Goal: Transaction & Acquisition: Purchase product/service

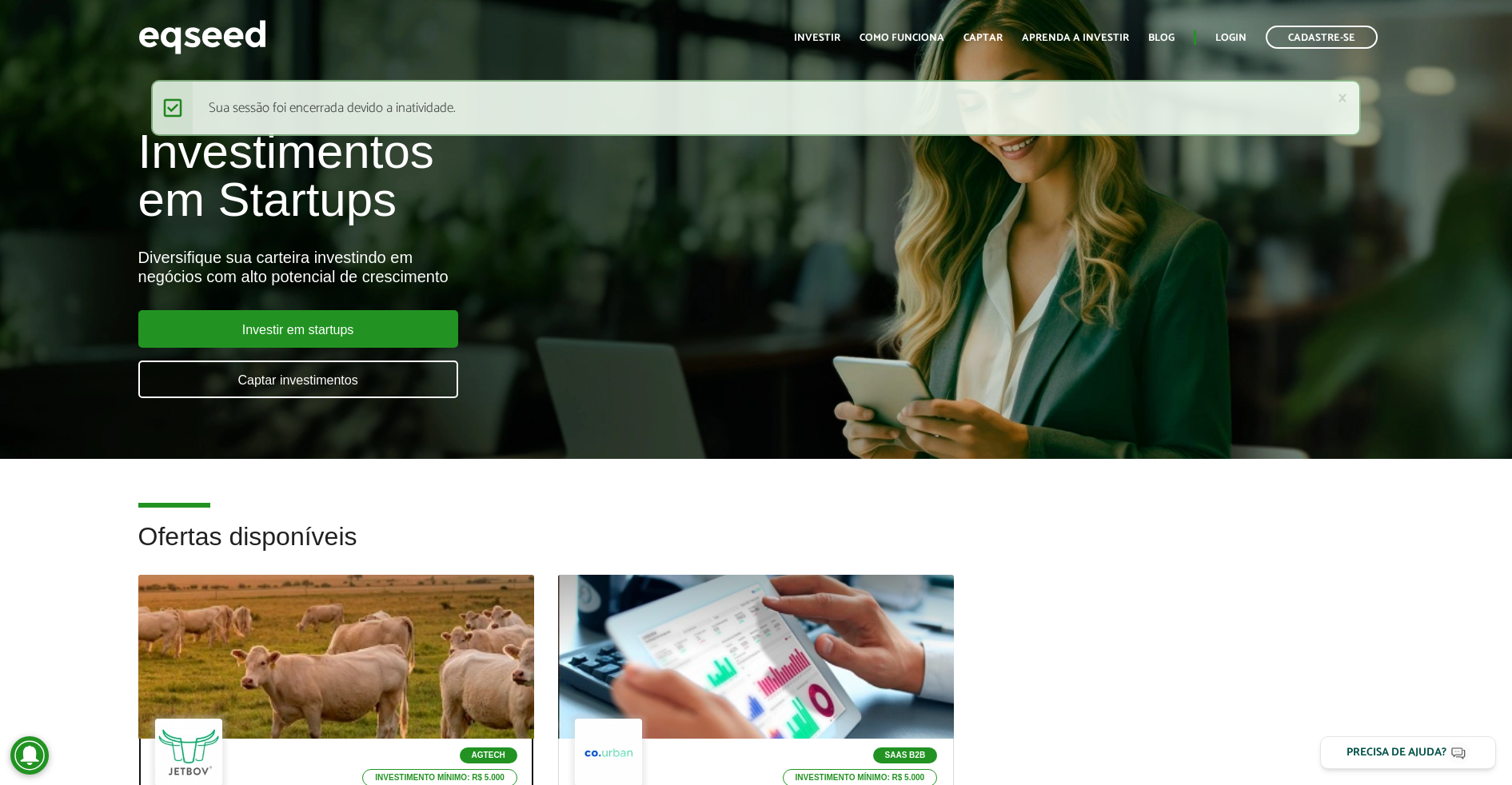
click at [361, 665] on div at bounding box center [336, 657] width 475 height 196
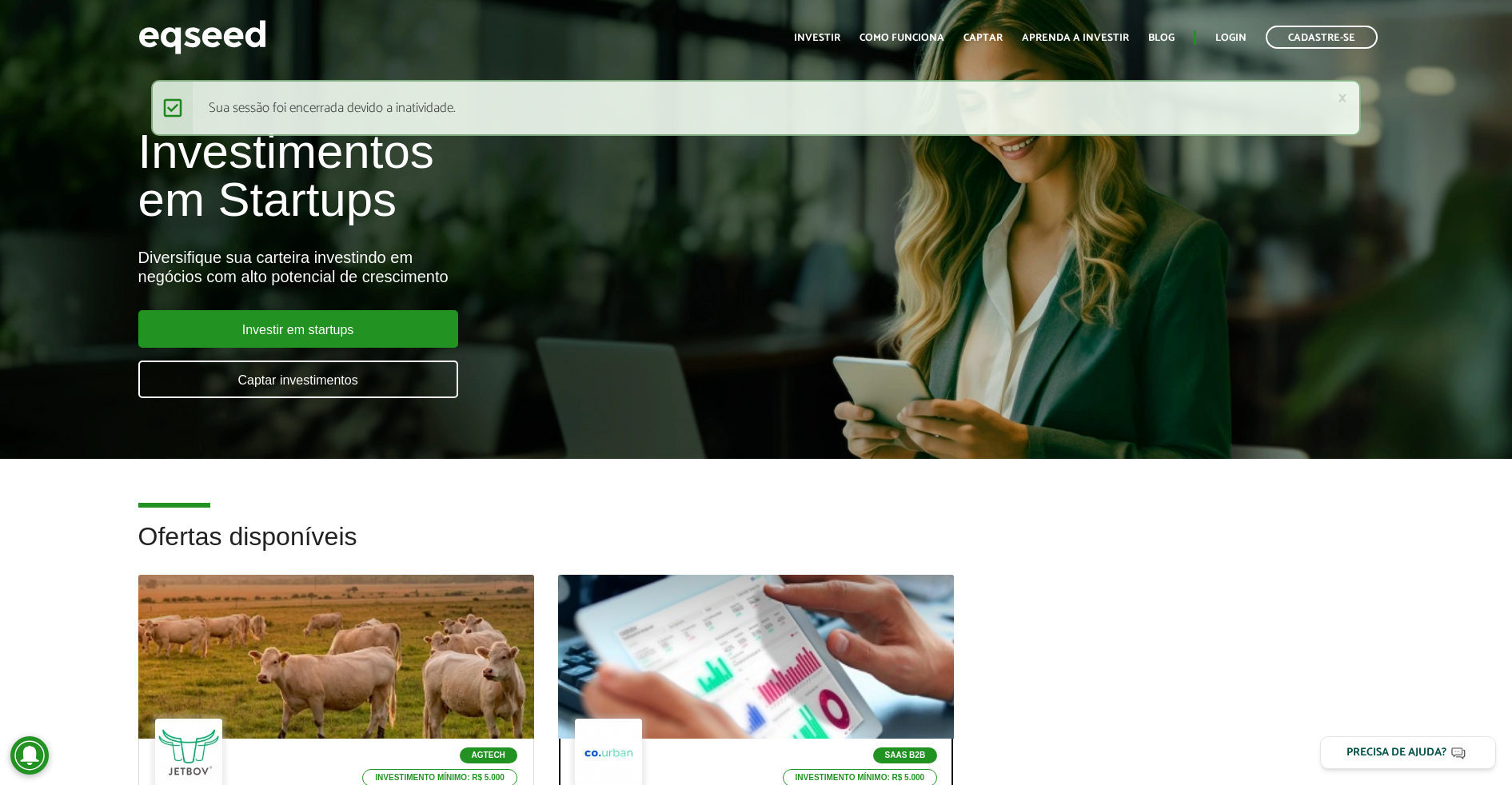
click at [592, 624] on div at bounding box center [756, 657] width 475 height 196
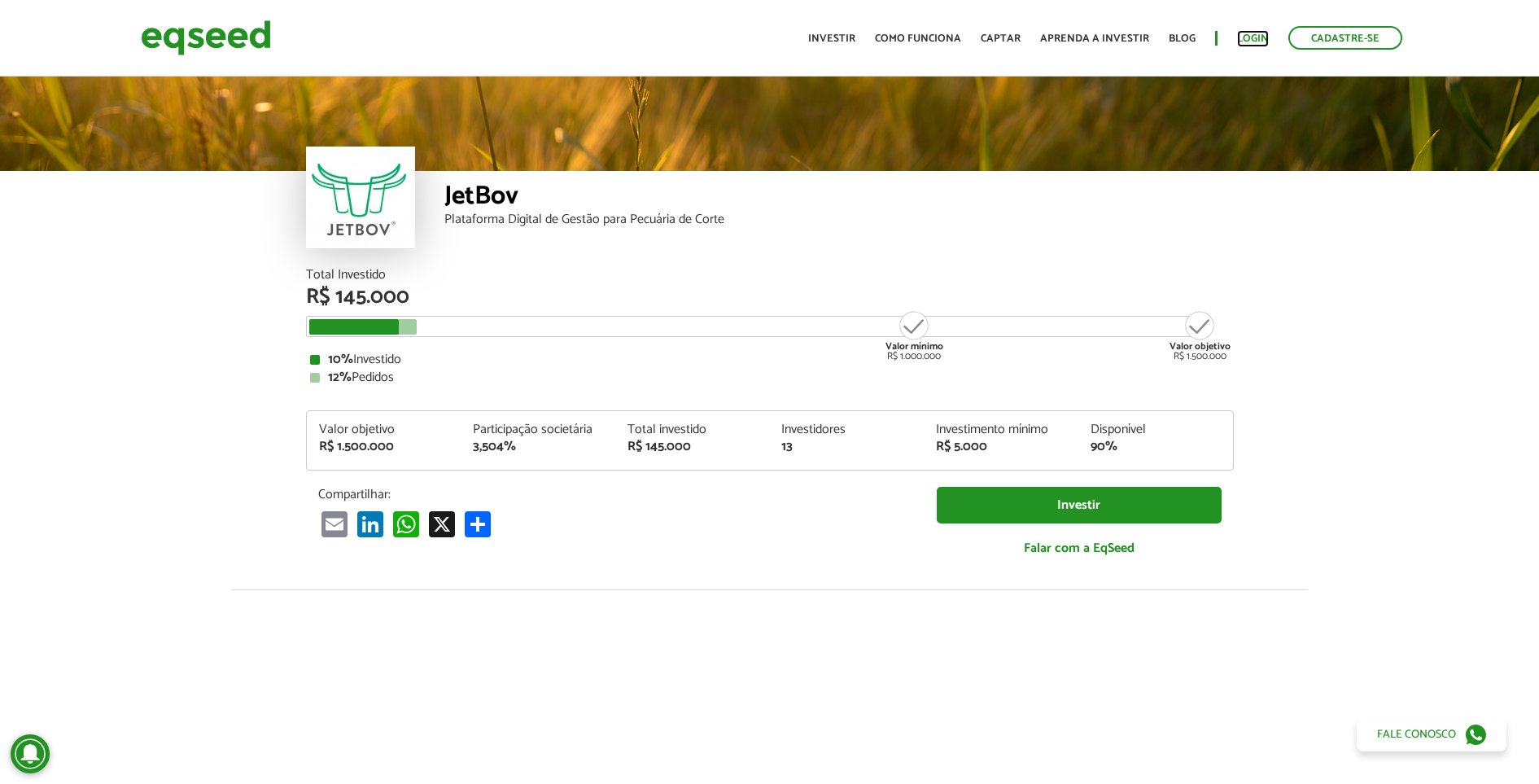
click at [1249, 33] on link "Login" at bounding box center [1253, 38] width 32 height 11
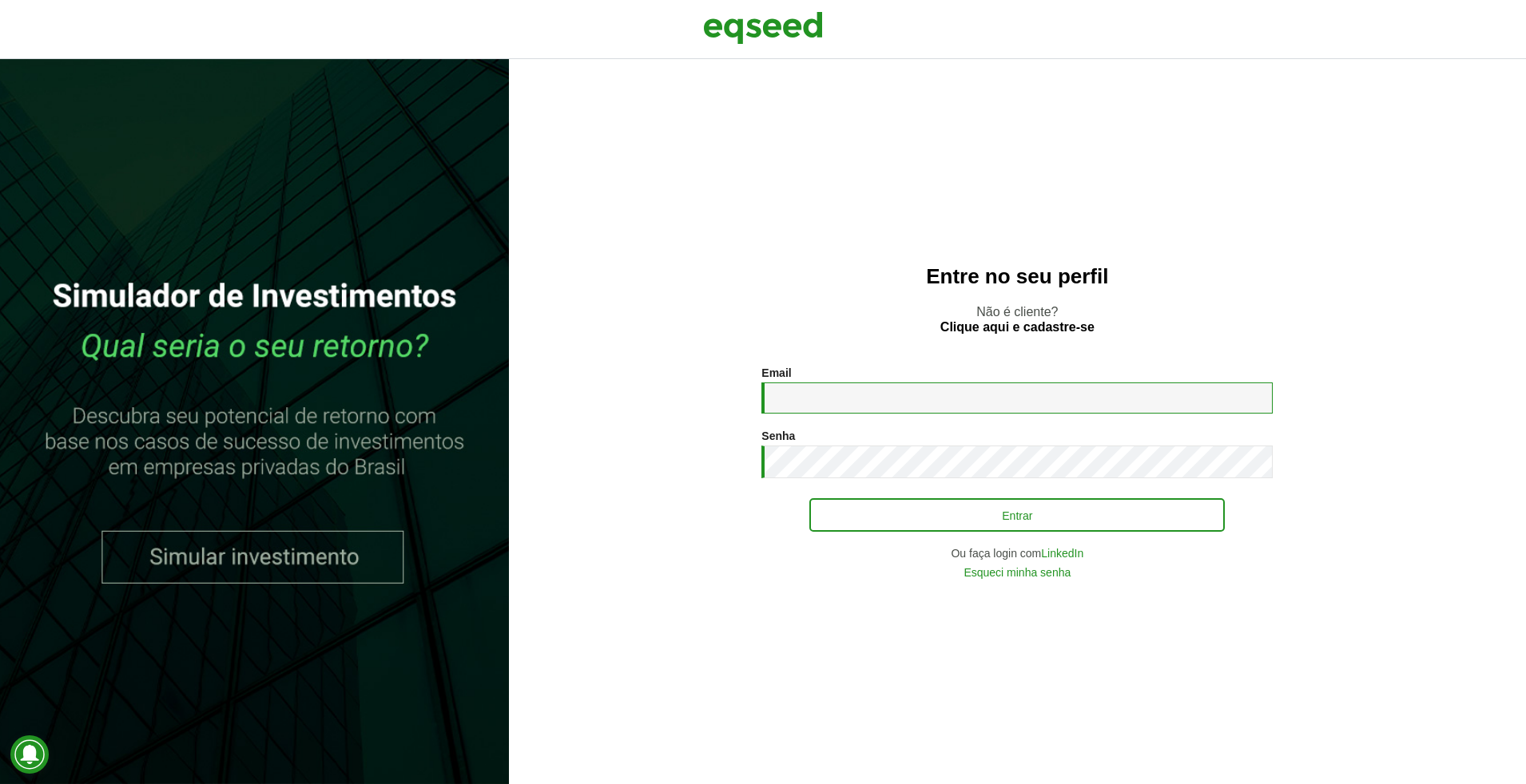
type input "**********"
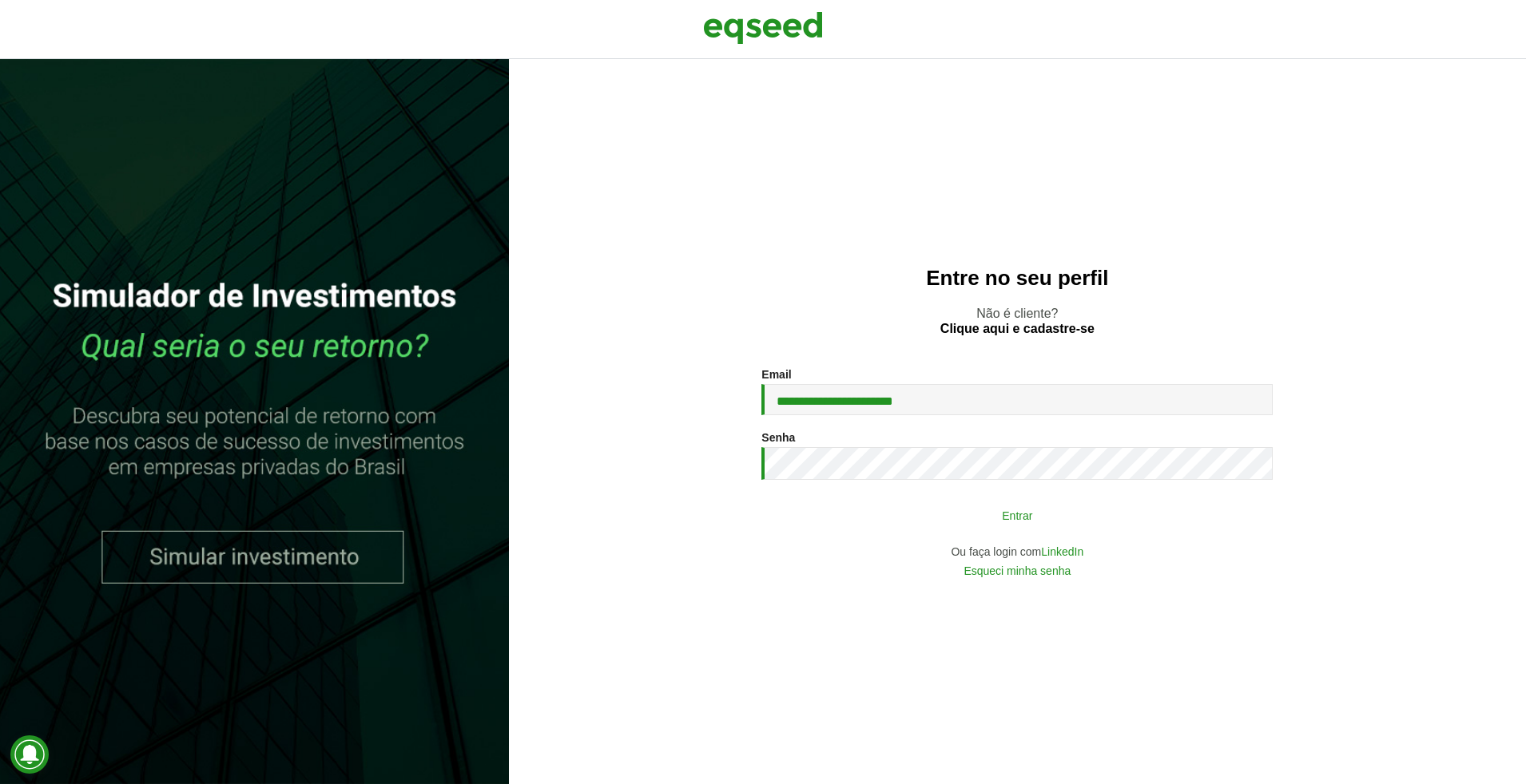
click at [906, 508] on button "Entrar" at bounding box center [1017, 515] width 416 height 30
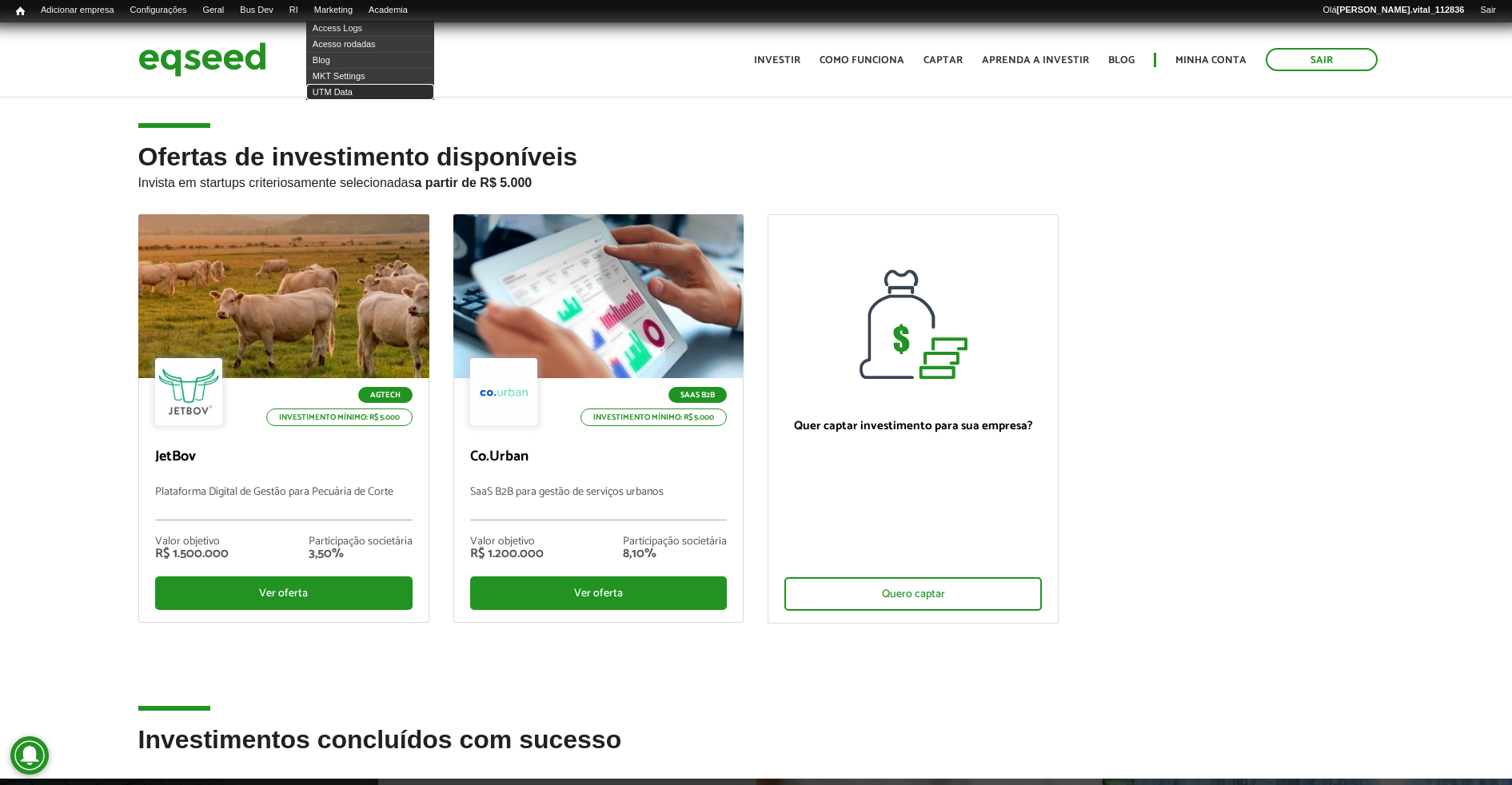
click at [365, 85] on link "UTM Data" at bounding box center [371, 91] width 128 height 16
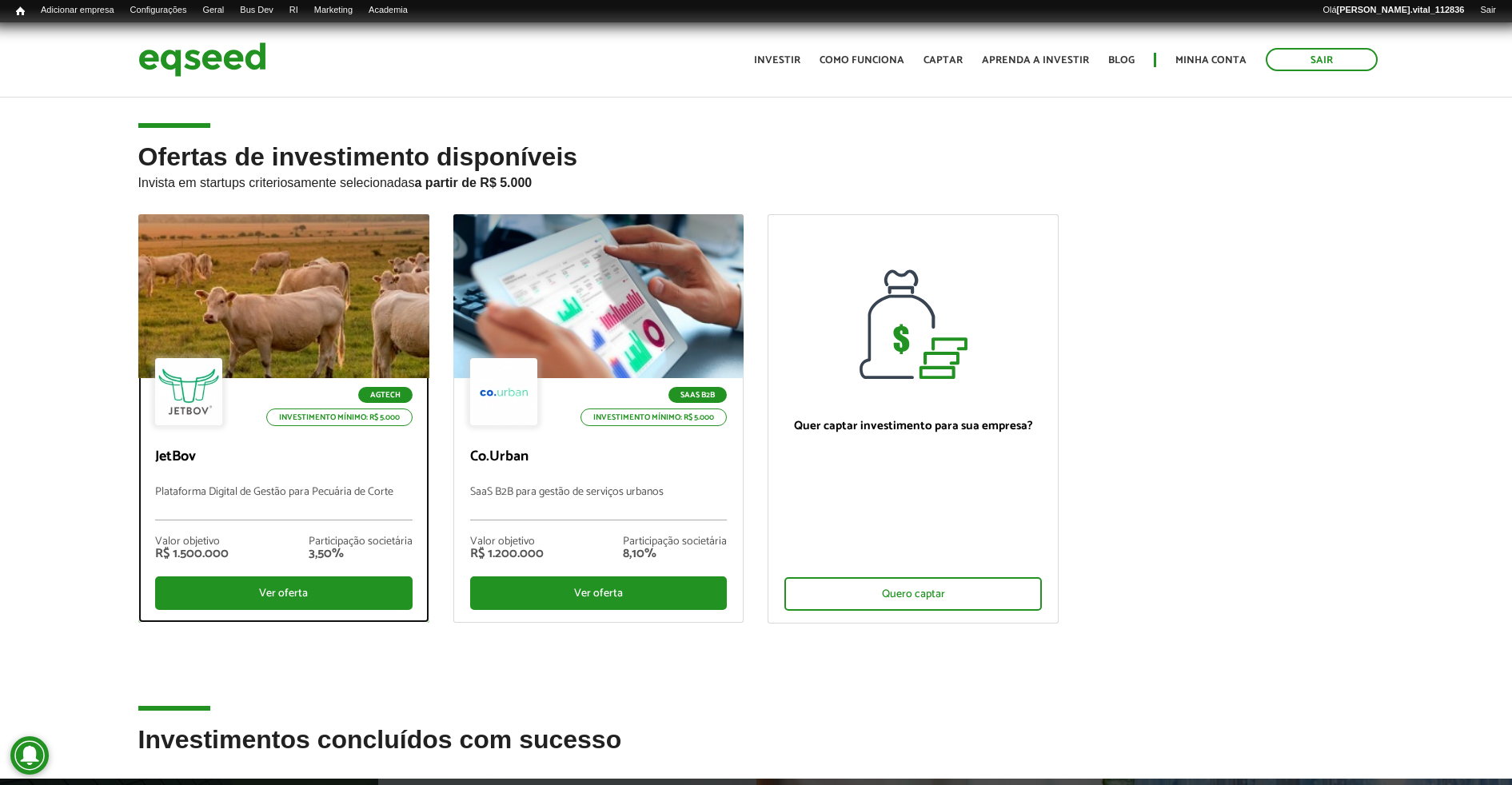
click at [329, 271] on div at bounding box center [283, 296] width 349 height 196
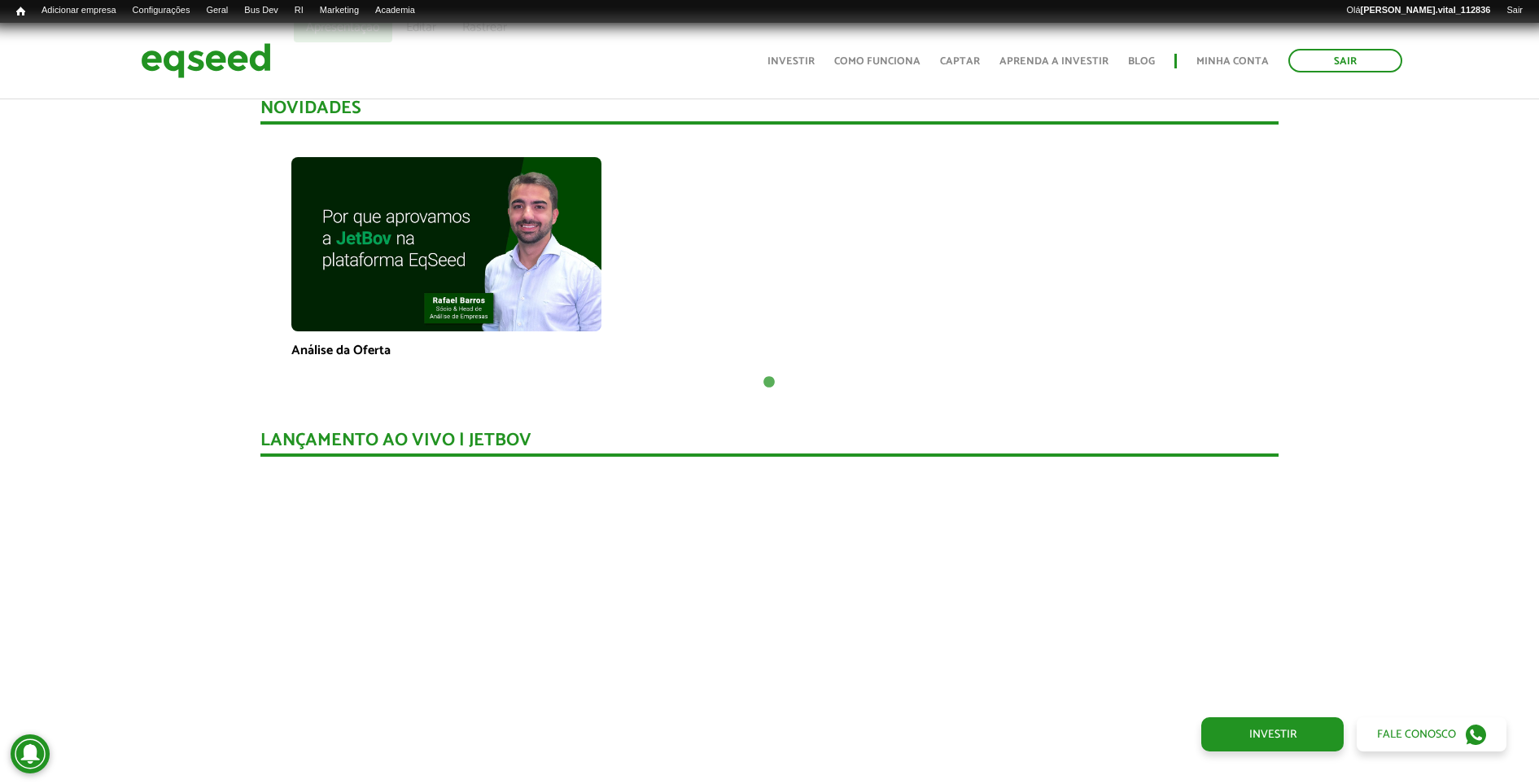
scroll to position [959, 0]
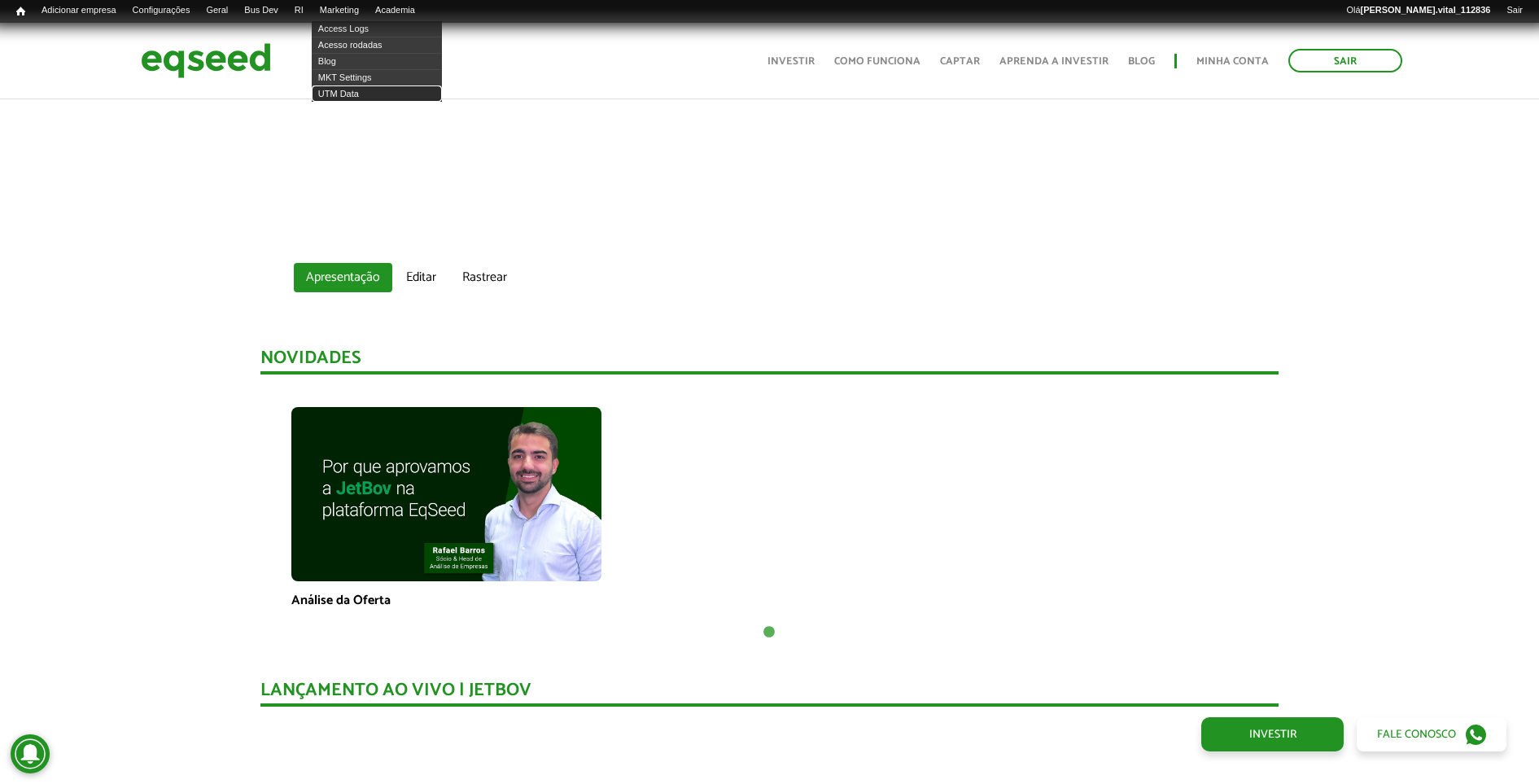
click at [377, 93] on link "UTM Data" at bounding box center [377, 93] width 131 height 16
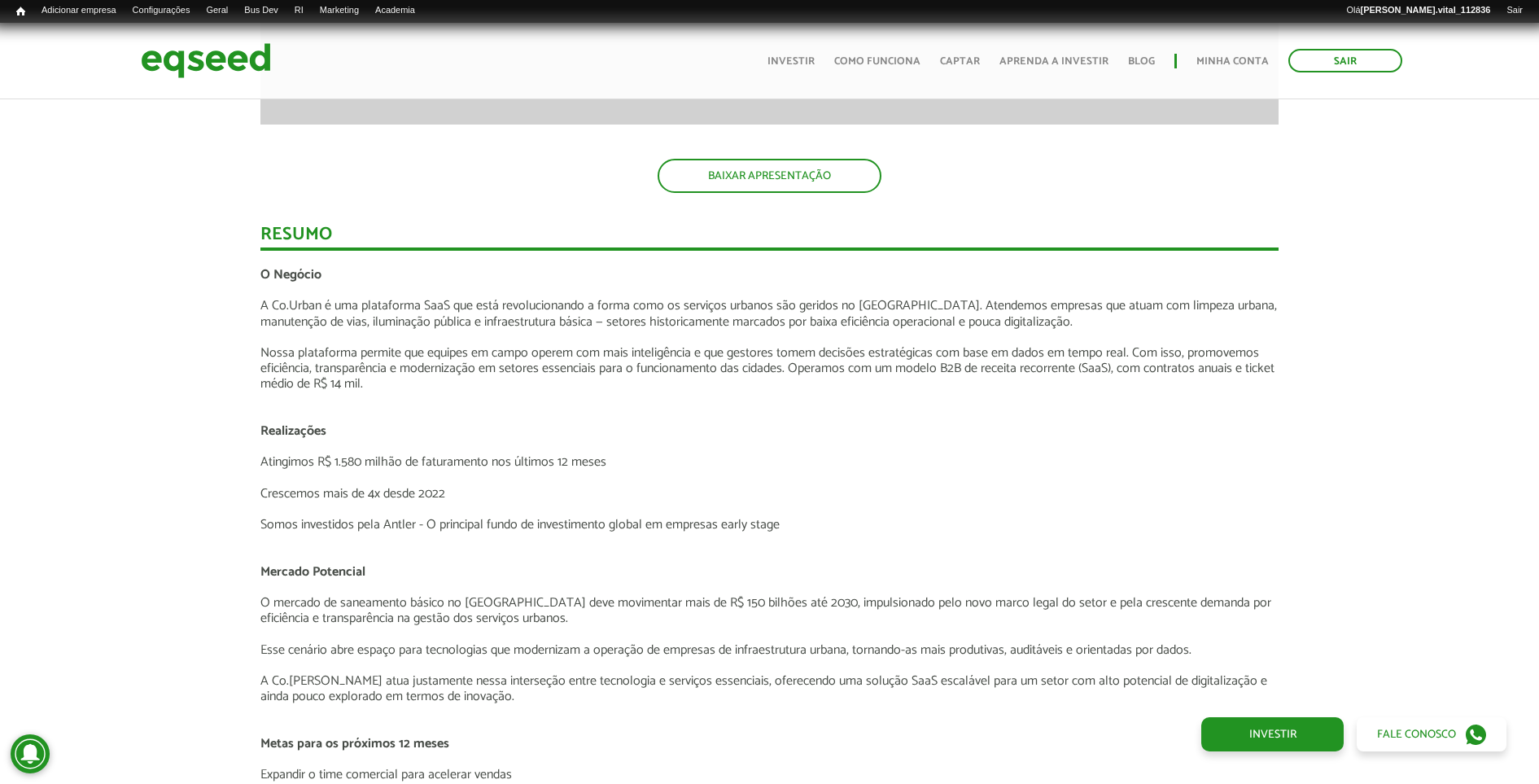
scroll to position [2035, 0]
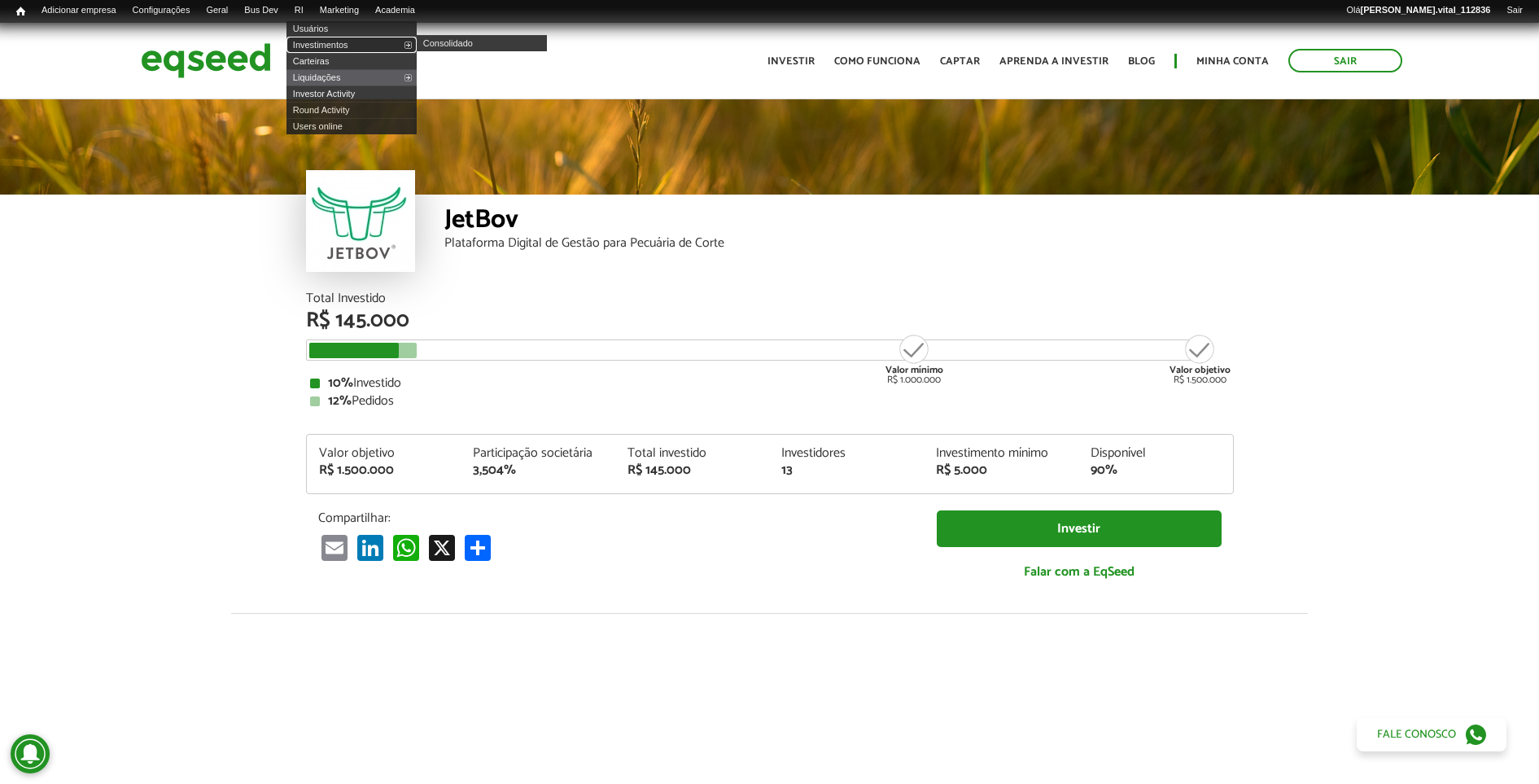
click at [330, 43] on link "Investimentos" at bounding box center [351, 44] width 131 height 16
